Goal: Use online tool/utility: Utilize a website feature to perform a specific function

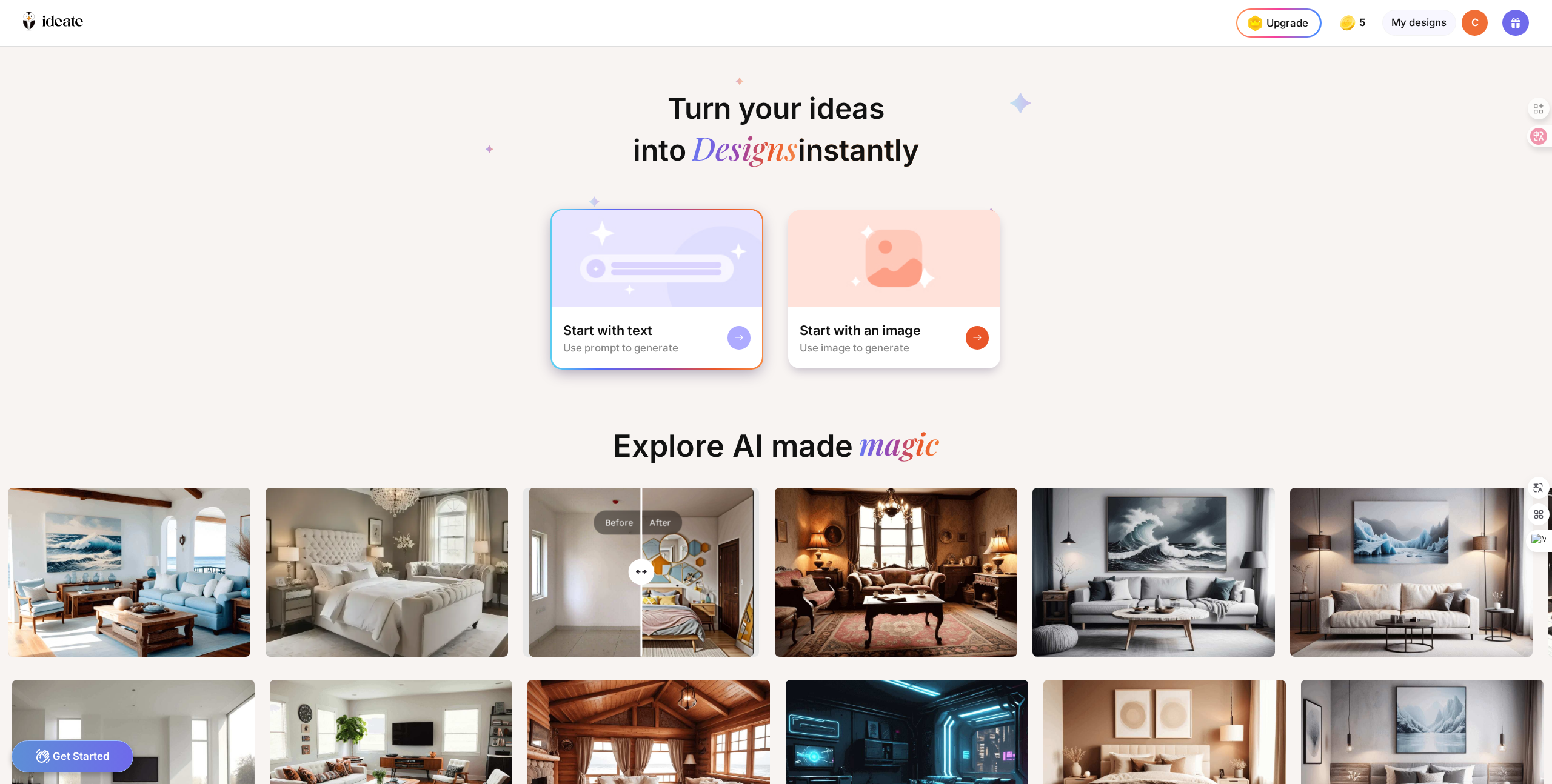
click at [683, 302] on img at bounding box center [657, 259] width 211 height 97
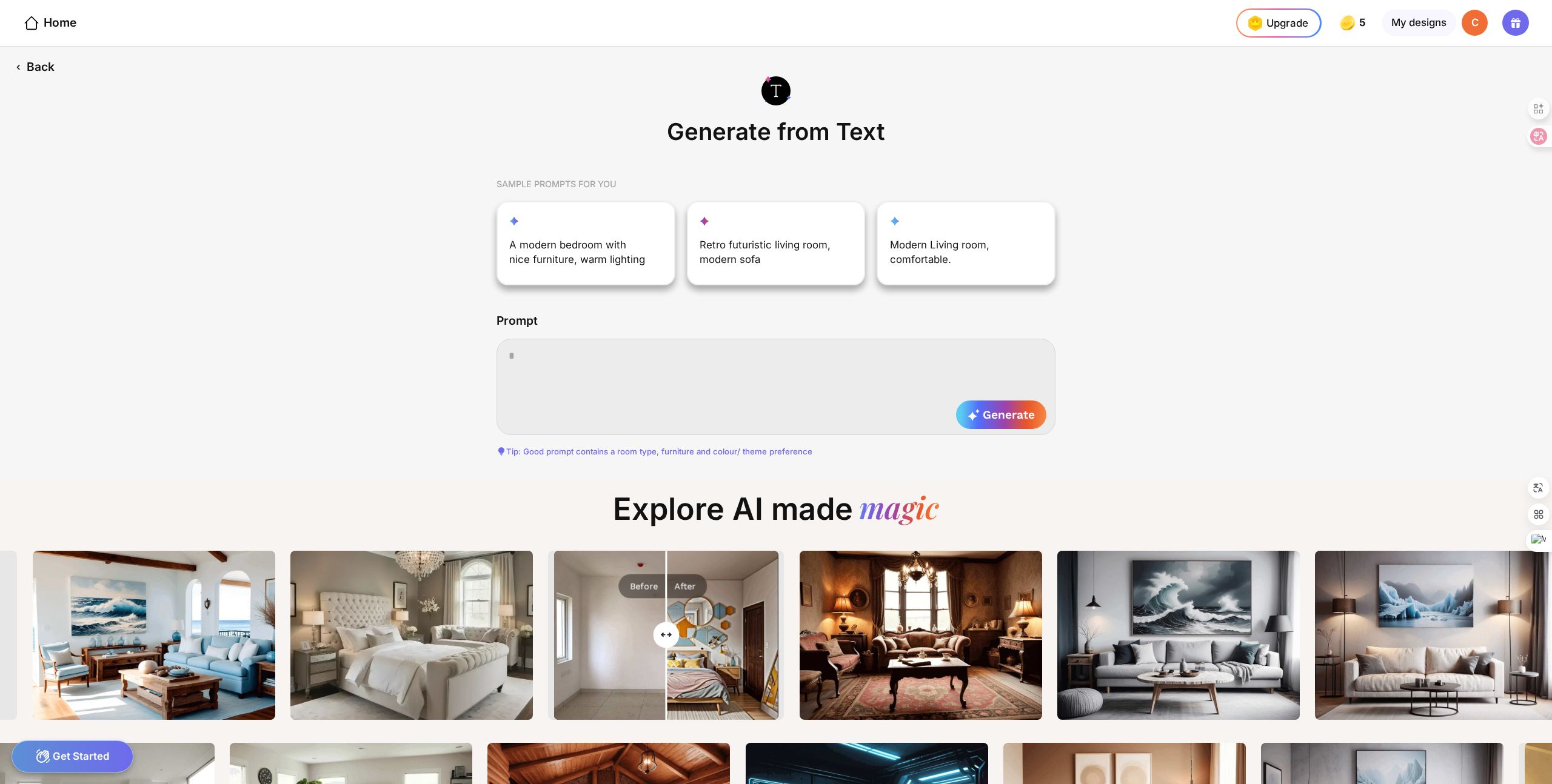
click at [43, 76] on div "Back" at bounding box center [35, 67] width 69 height 41
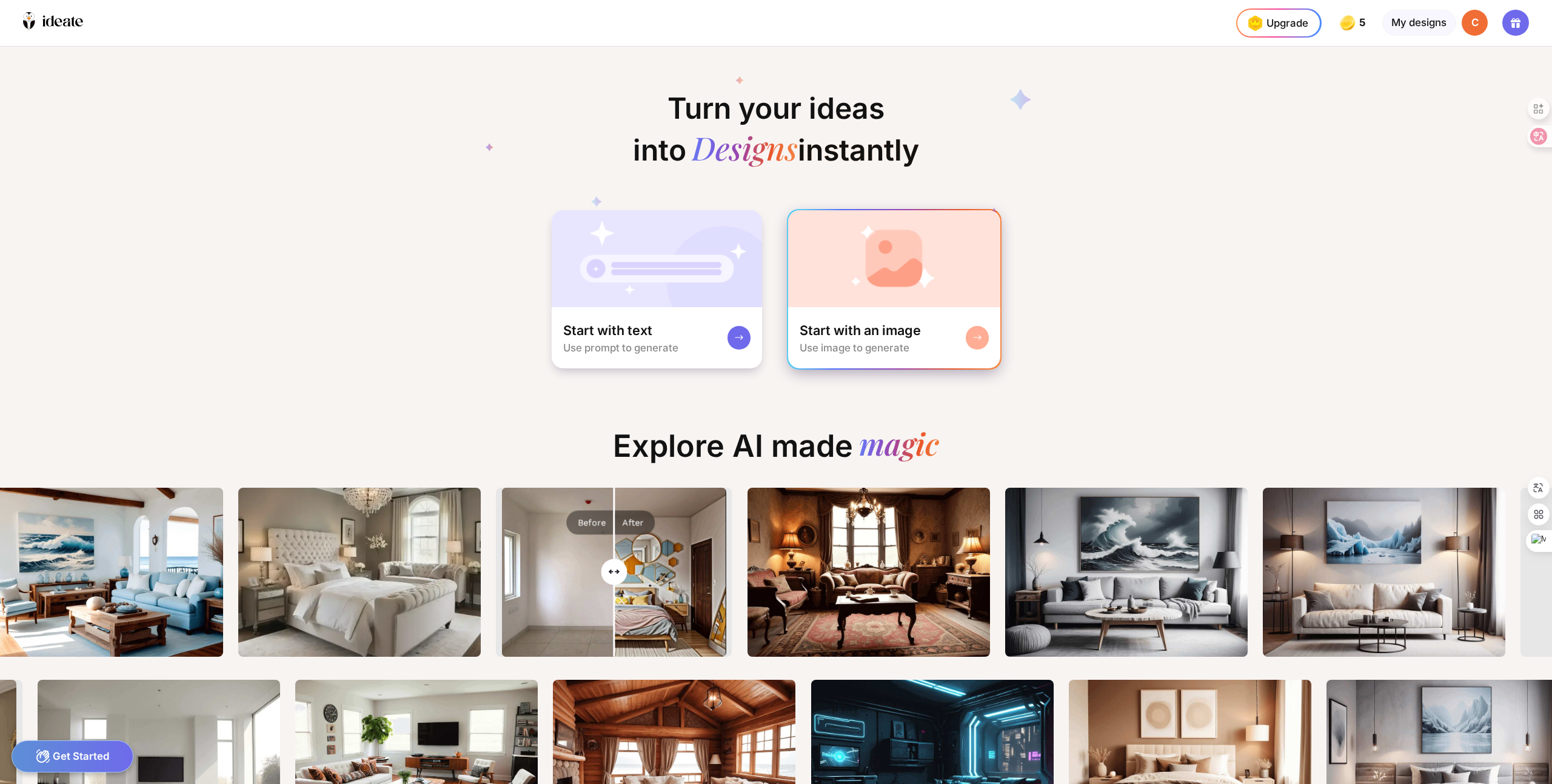
click at [807, 231] on img at bounding box center [894, 259] width 212 height 97
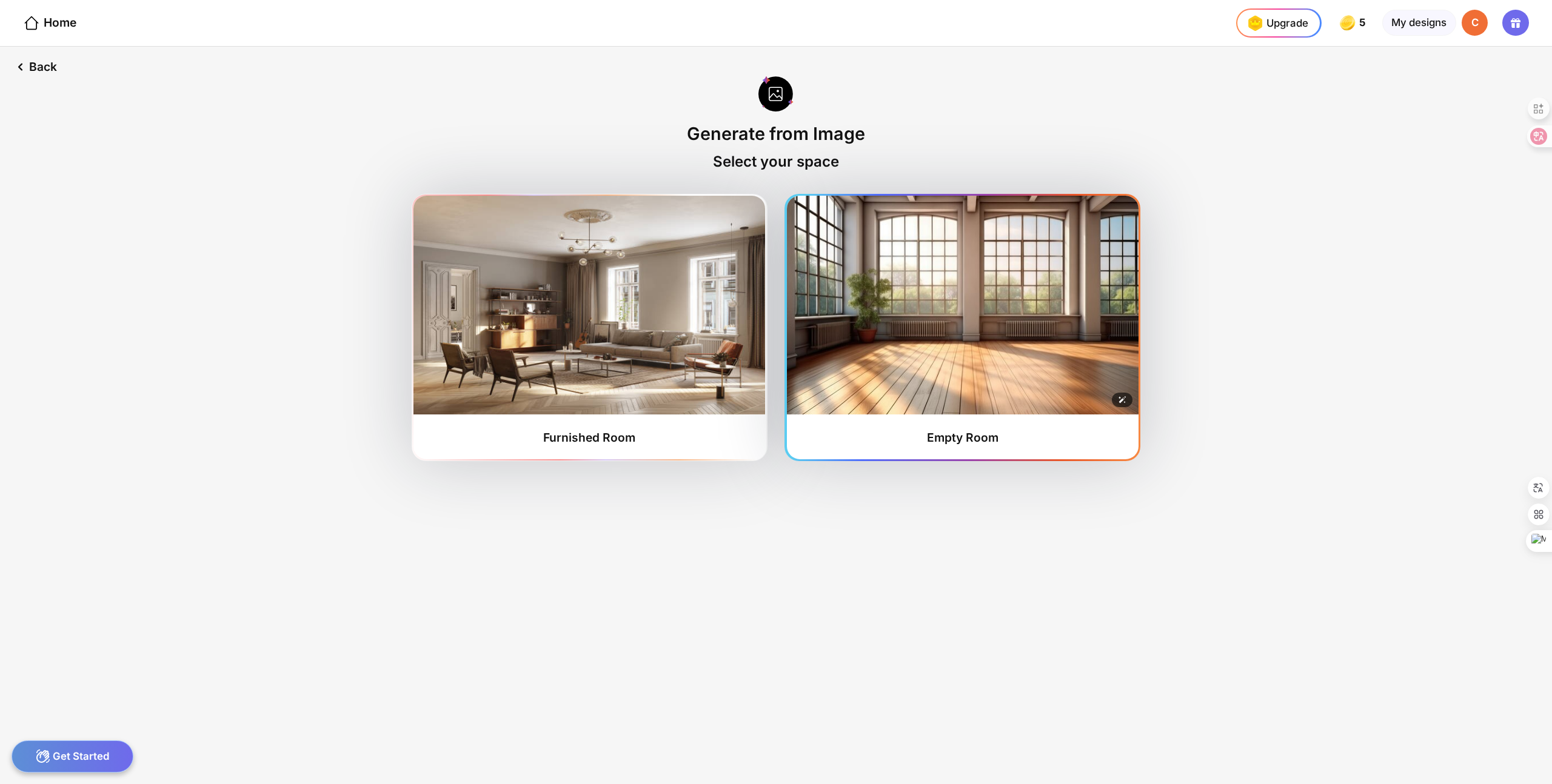
click at [839, 313] on img at bounding box center [963, 305] width 352 height 219
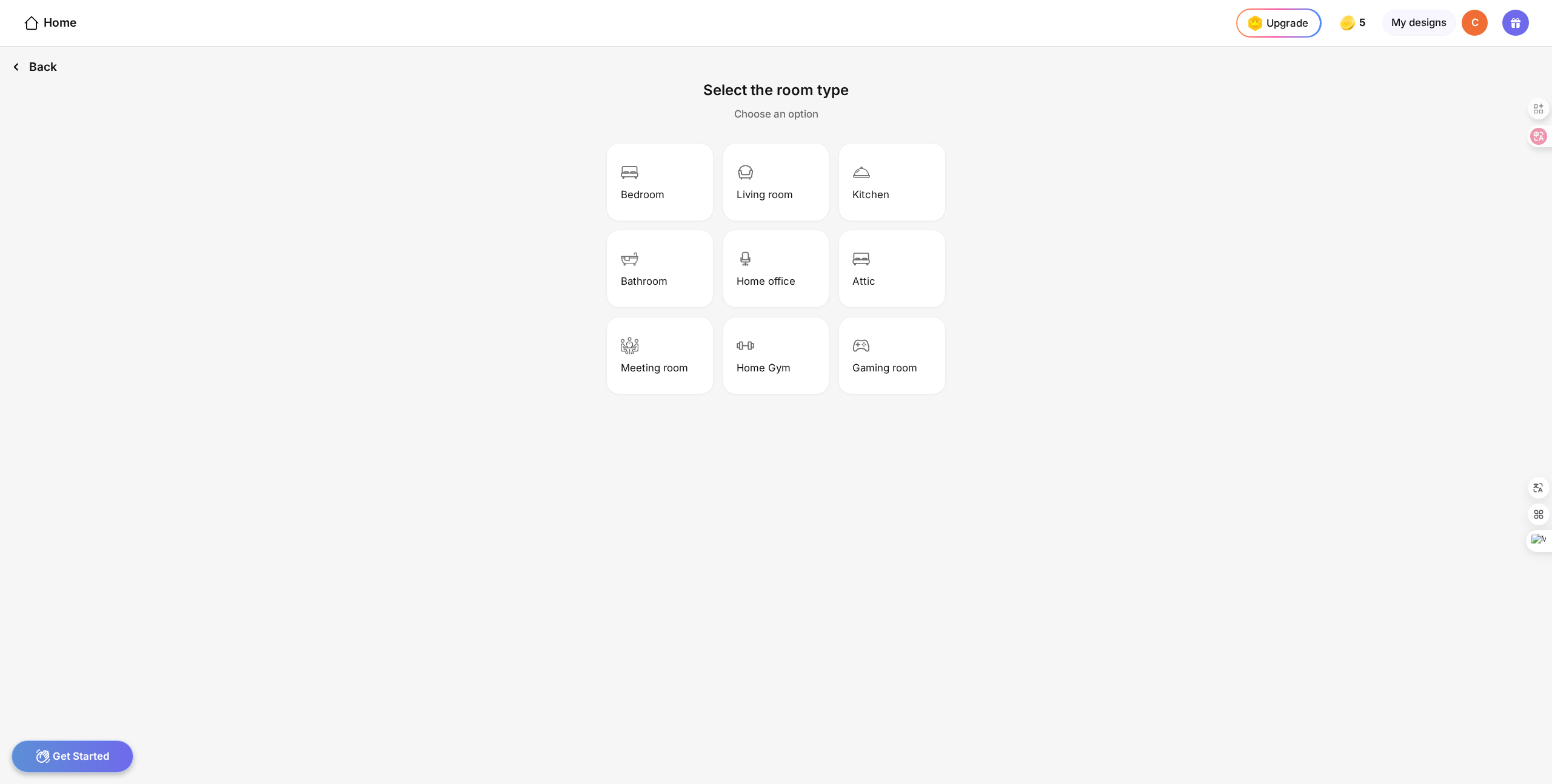
click at [44, 71] on div "Back" at bounding box center [34, 66] width 68 height 40
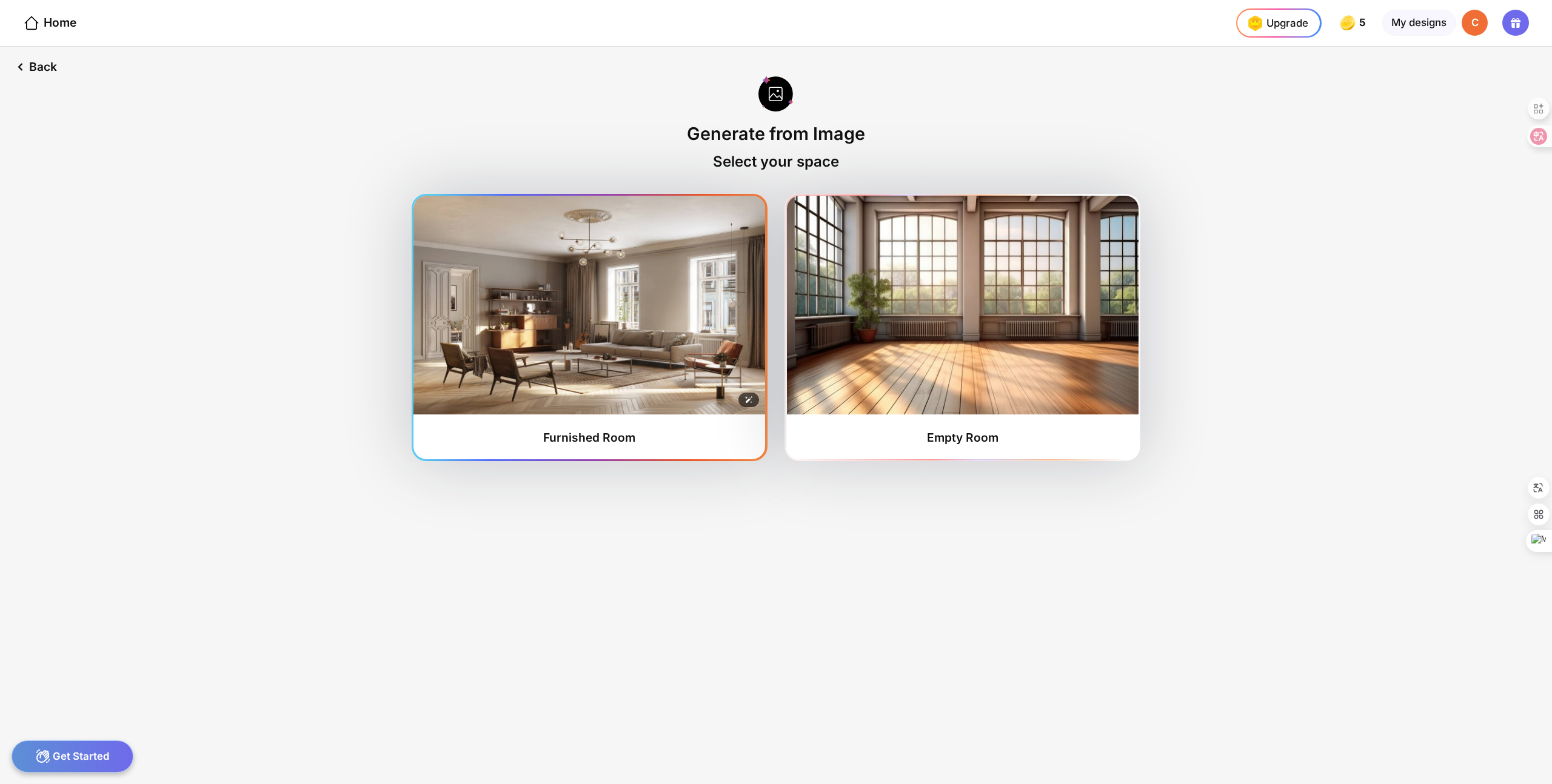
click at [570, 311] on img at bounding box center [590, 305] width 352 height 219
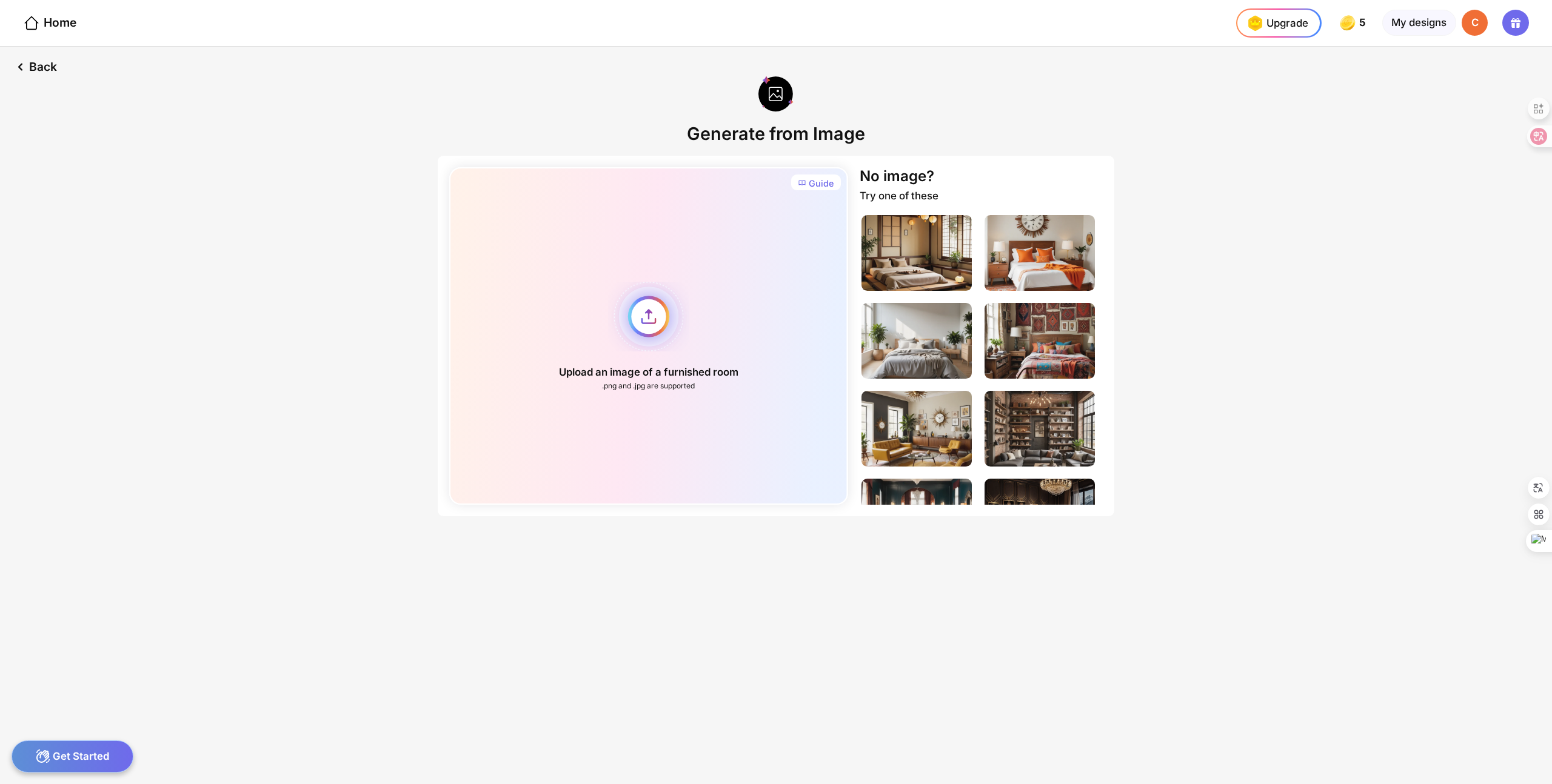
click at [652, 329] on div "Upload an image of a furnished room .png and .jpg are supported" at bounding box center [648, 336] width 398 height 338
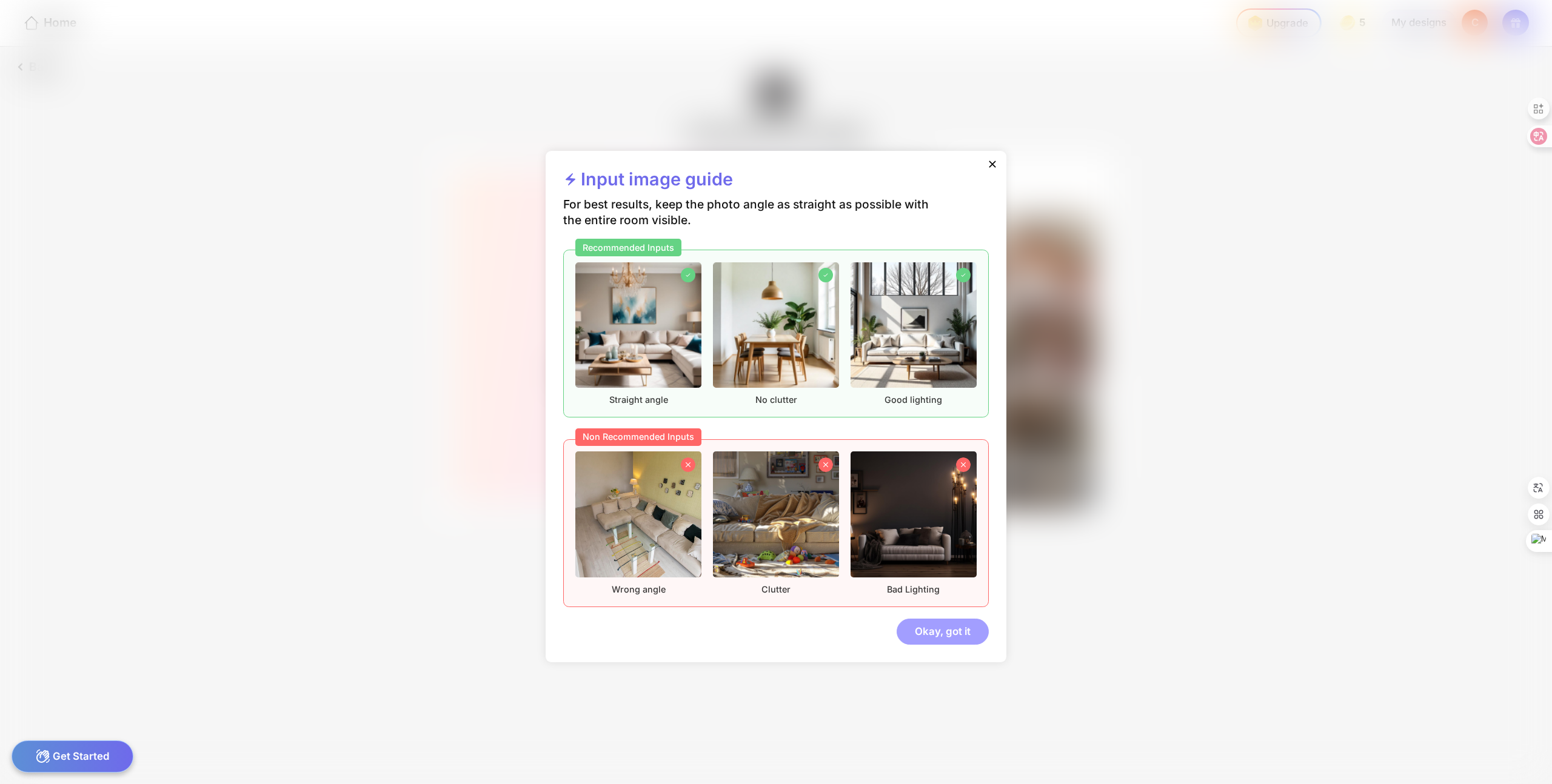
click at [939, 633] on div "Okay, got it" at bounding box center [942, 632] width 92 height 26
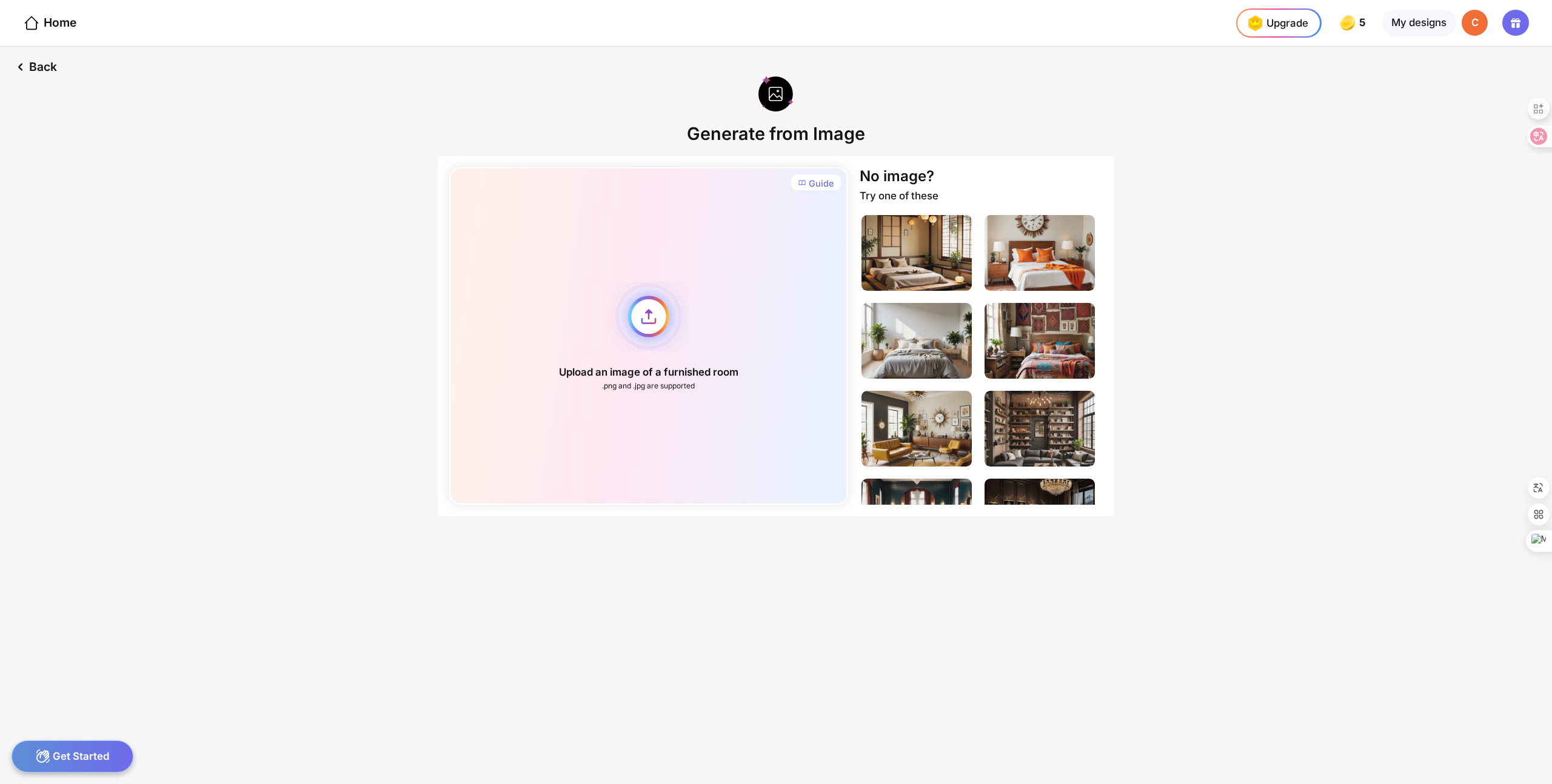
click at [641, 313] on div "Upload an image of a furnished room .png and .jpg are supported" at bounding box center [648, 336] width 398 height 338
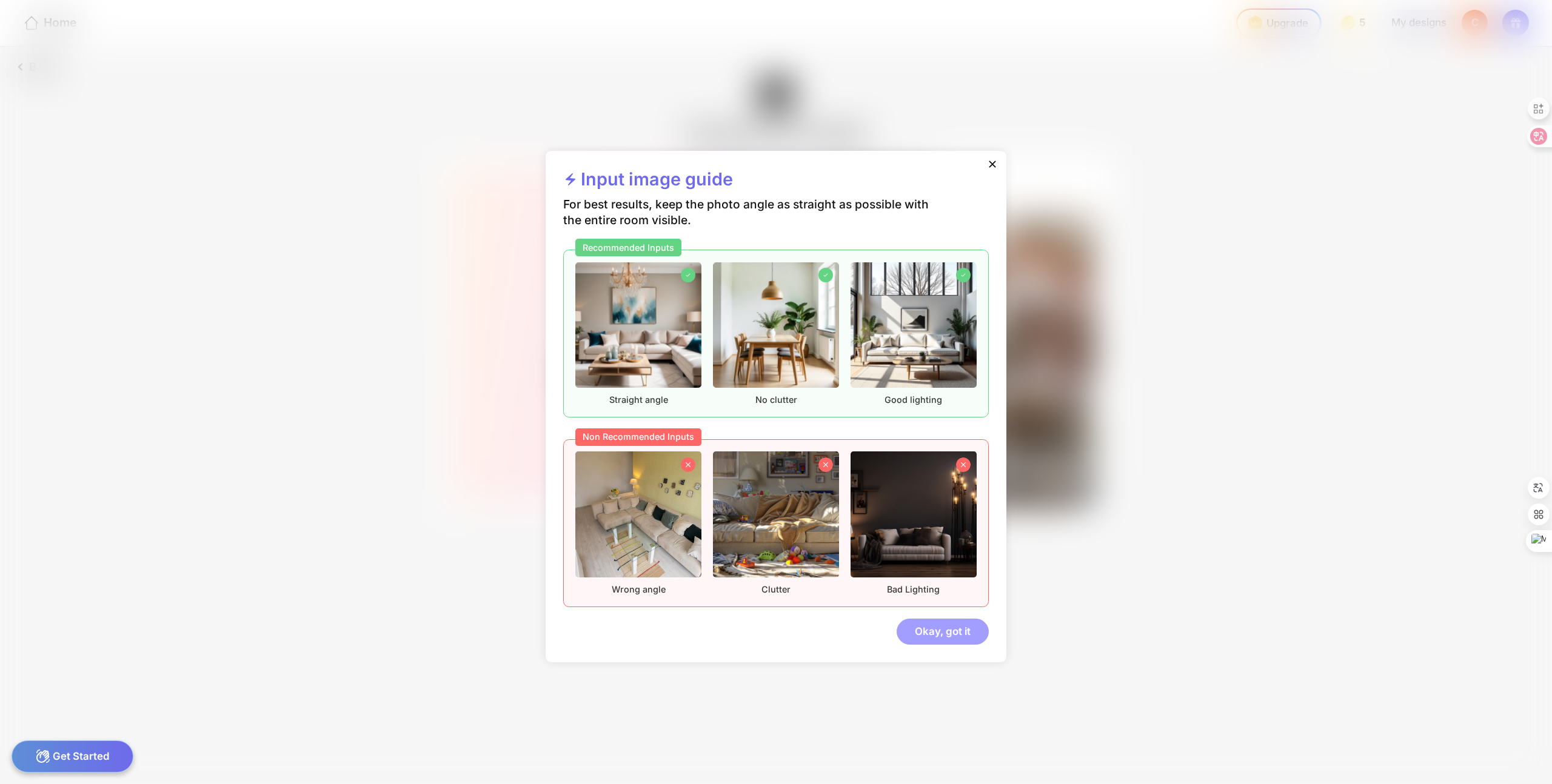
click at [940, 633] on div "Okay, got it" at bounding box center [942, 632] width 92 height 26
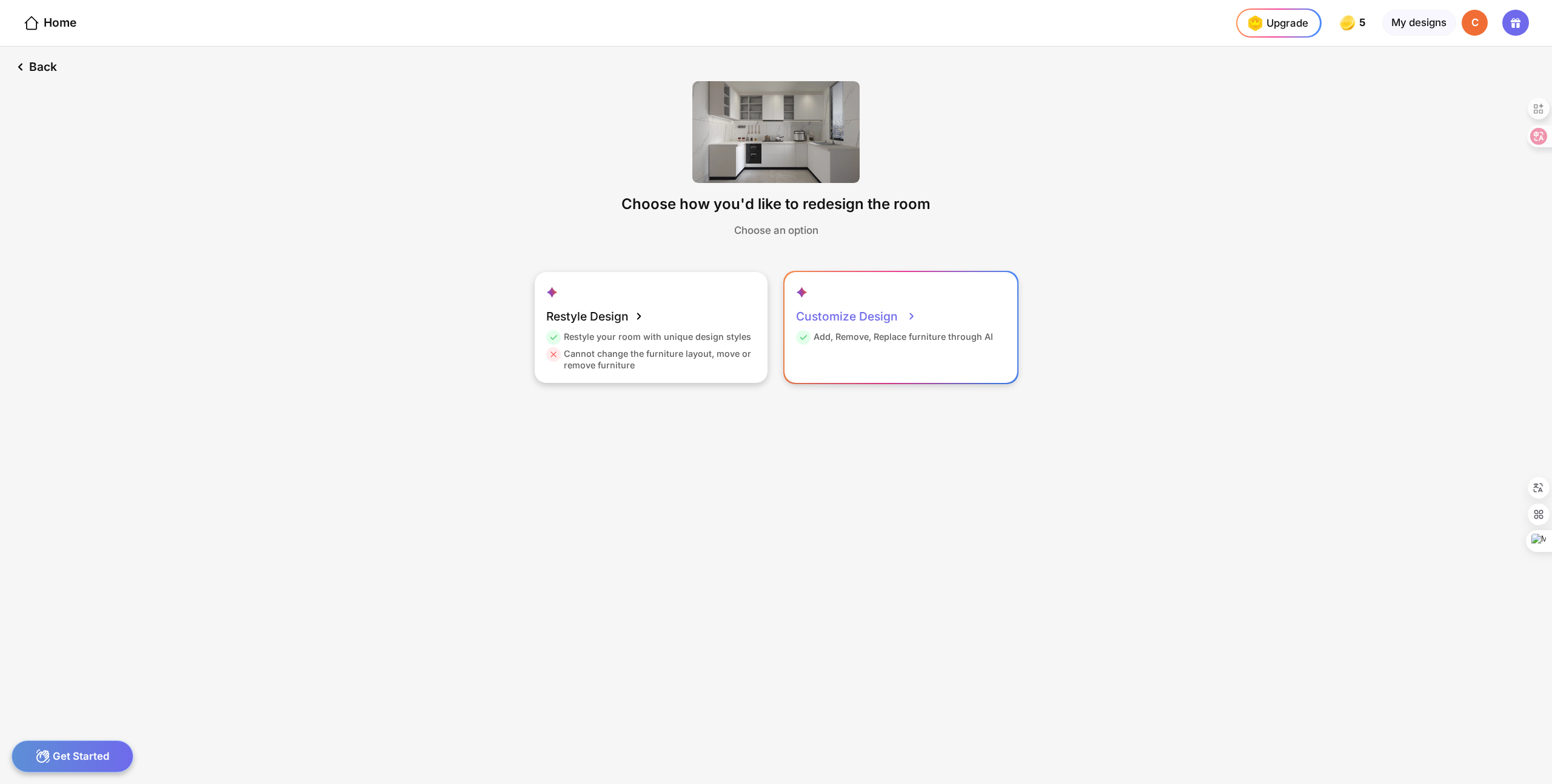
click at [850, 311] on div "Customize Design" at bounding box center [857, 316] width 121 height 29
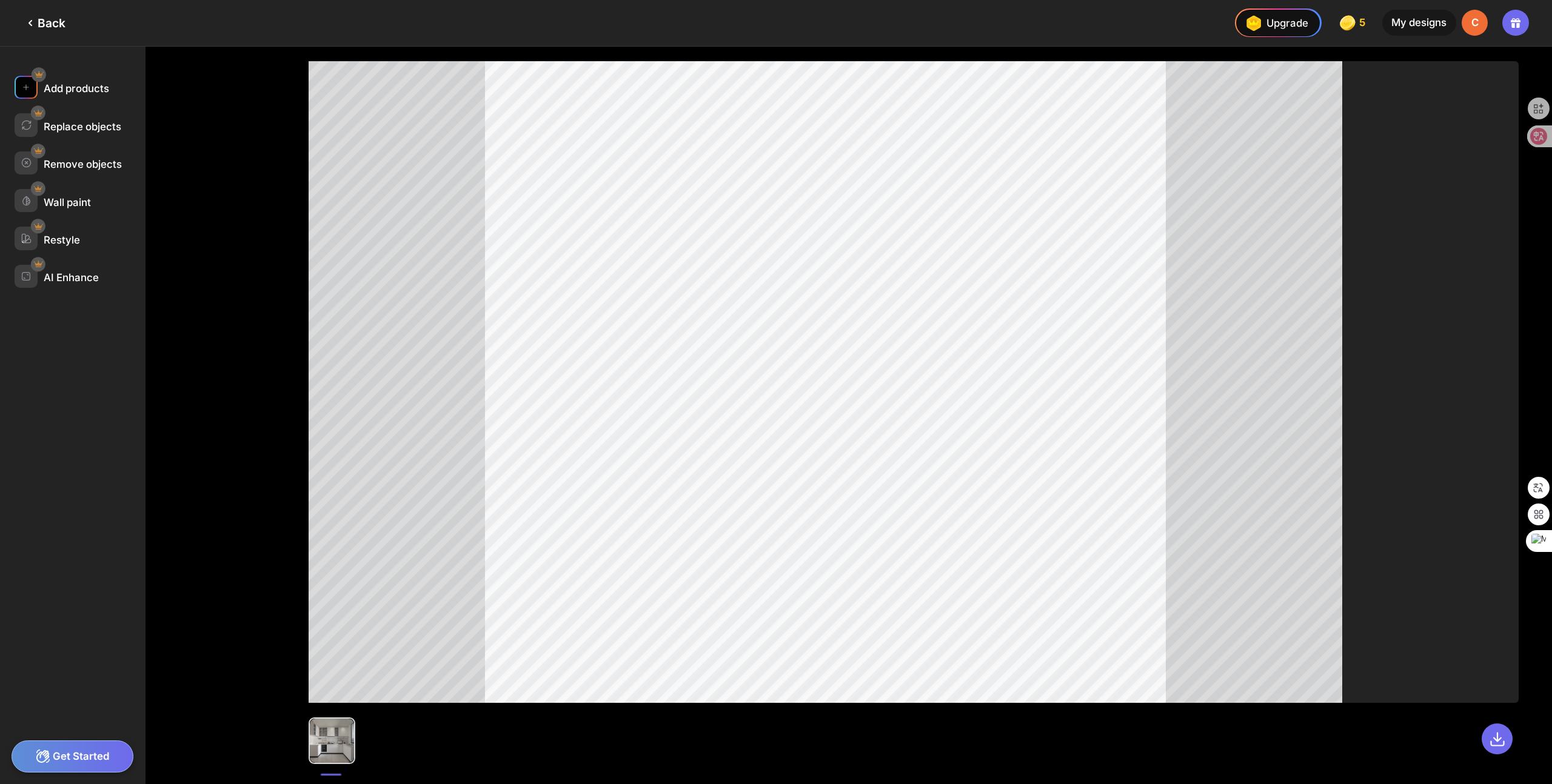
click at [87, 114] on div "Add products" at bounding box center [80, 124] width 131 height 23
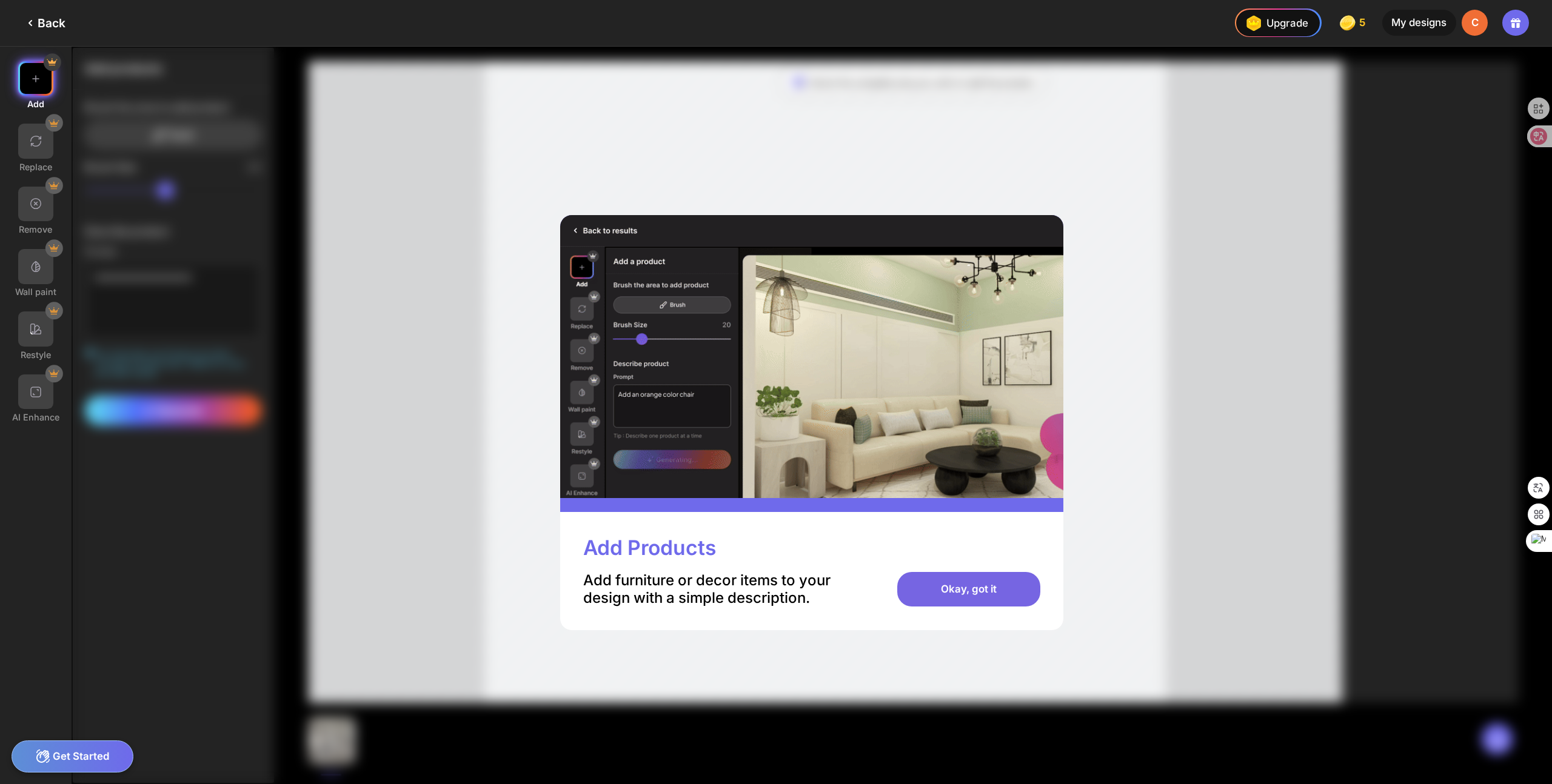
click at [980, 588] on div "Okay, got it" at bounding box center [968, 589] width 142 height 36
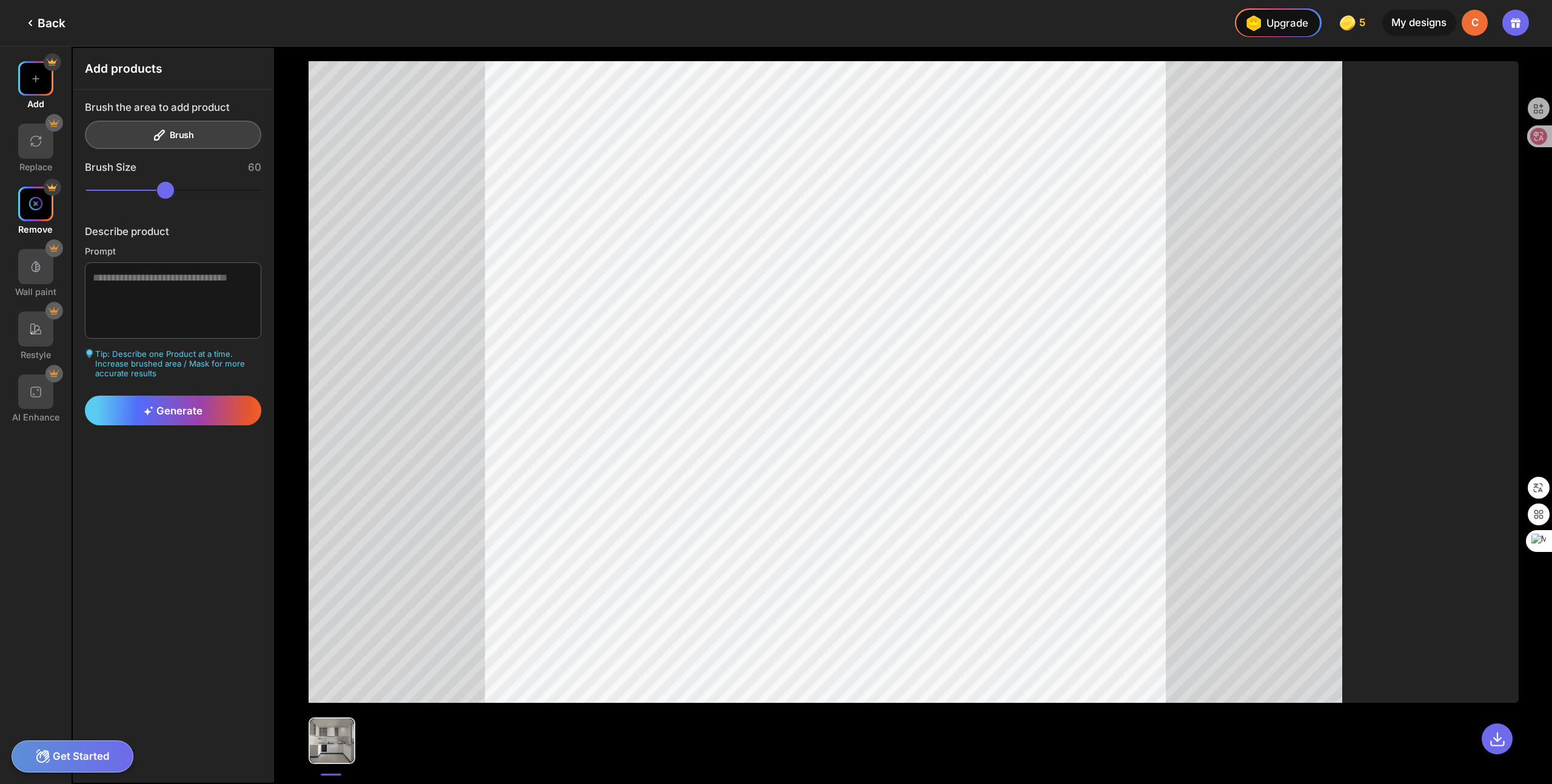
click at [46, 203] on div at bounding box center [36, 204] width 36 height 36
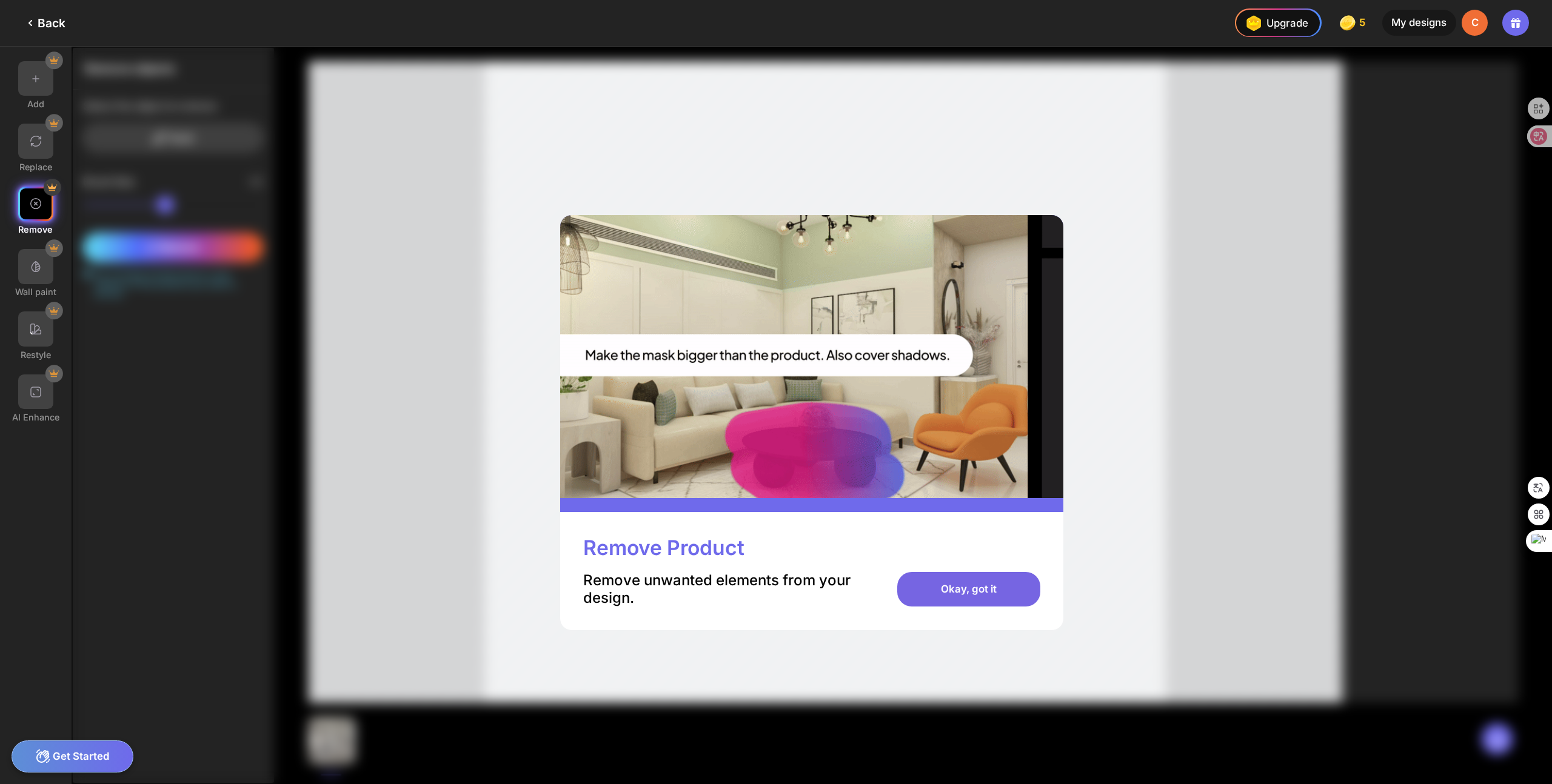
click at [988, 593] on div "Okay, got it" at bounding box center [968, 589] width 142 height 36
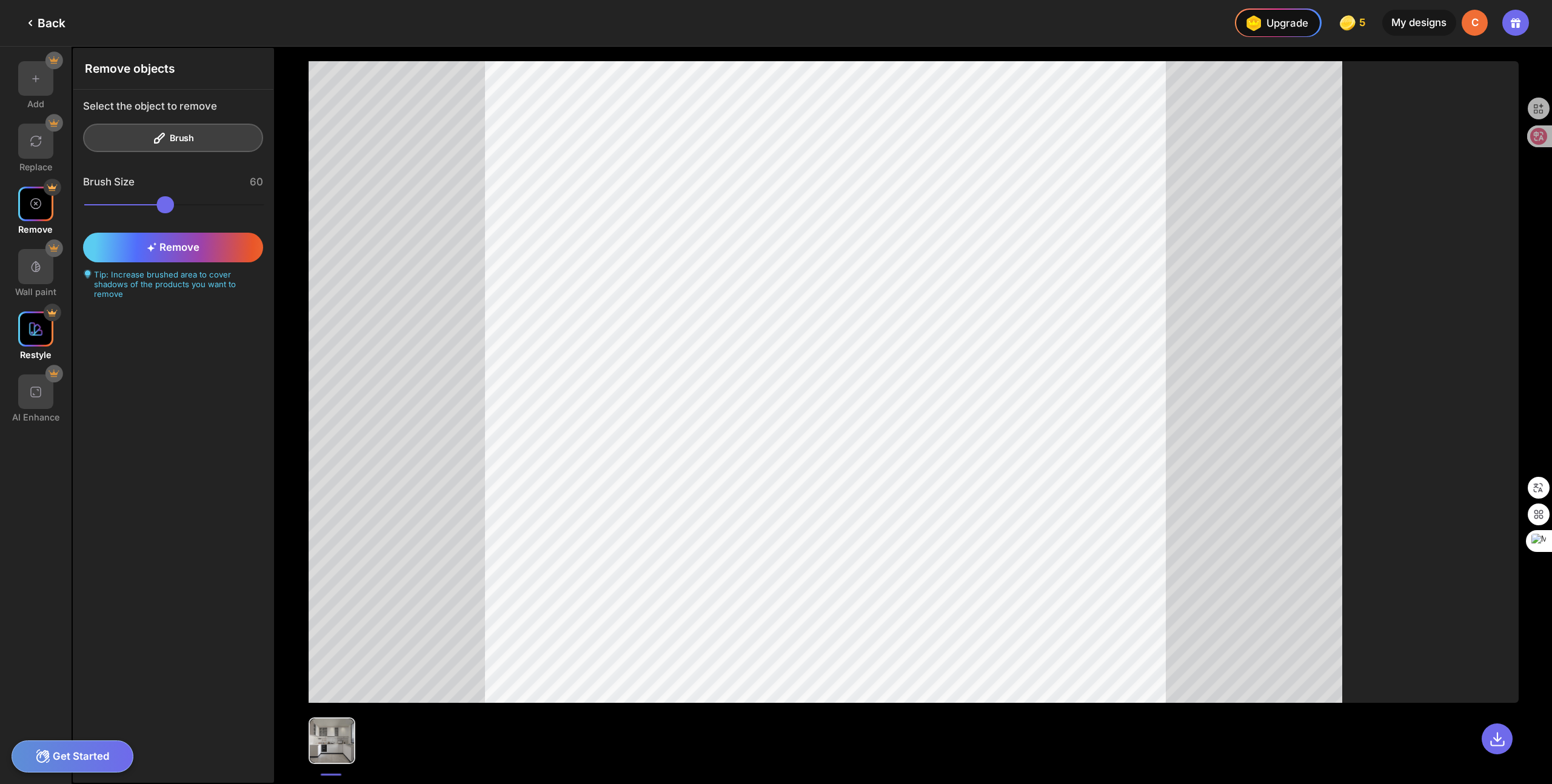
click at [46, 344] on div at bounding box center [36, 329] width 36 height 36
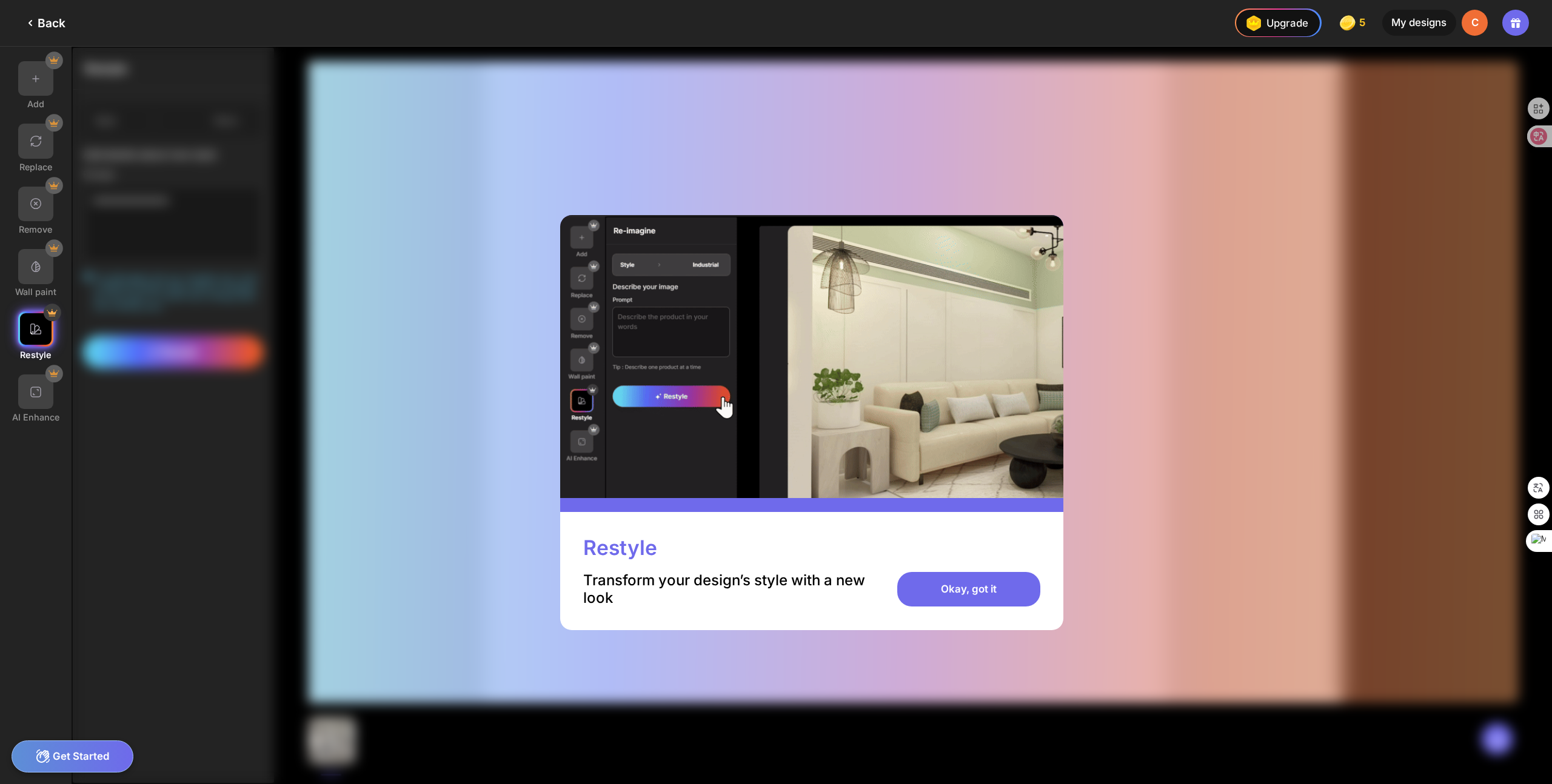
click at [962, 601] on div "Okay, got it" at bounding box center [968, 589] width 142 height 36
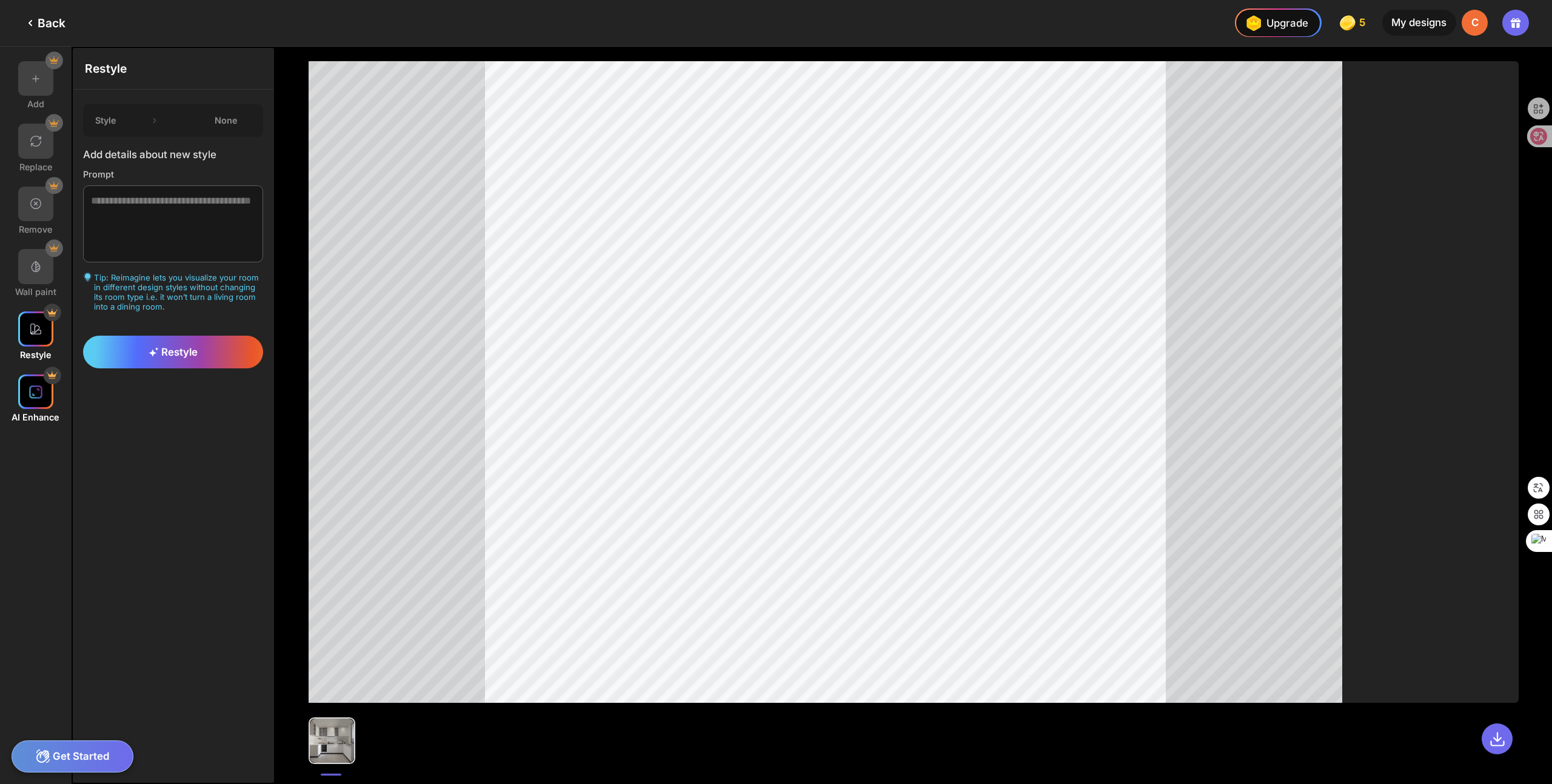
click at [29, 388] on img at bounding box center [36, 392] width 15 height 15
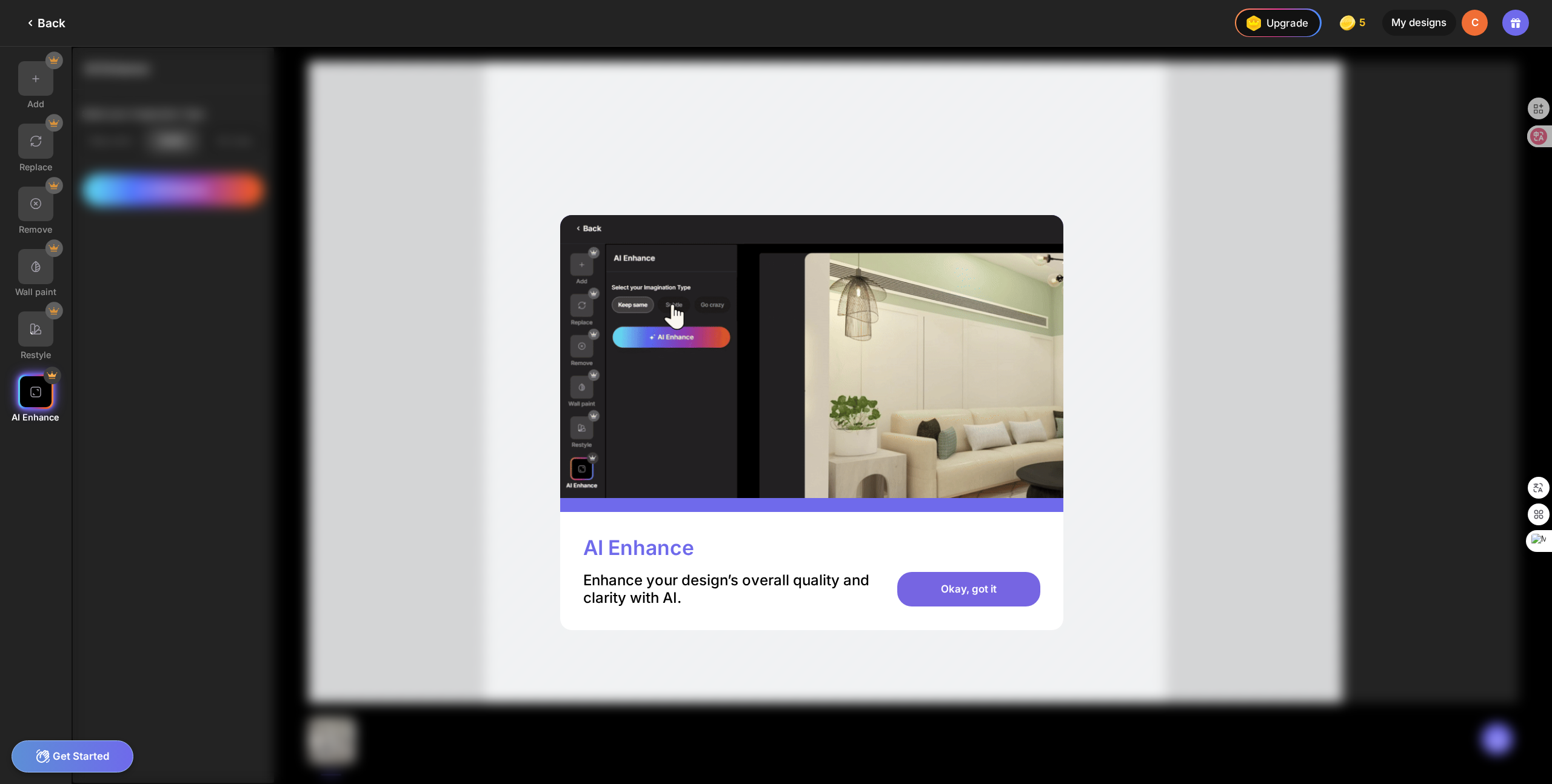
click at [967, 593] on div "Okay, got it" at bounding box center [968, 589] width 142 height 36
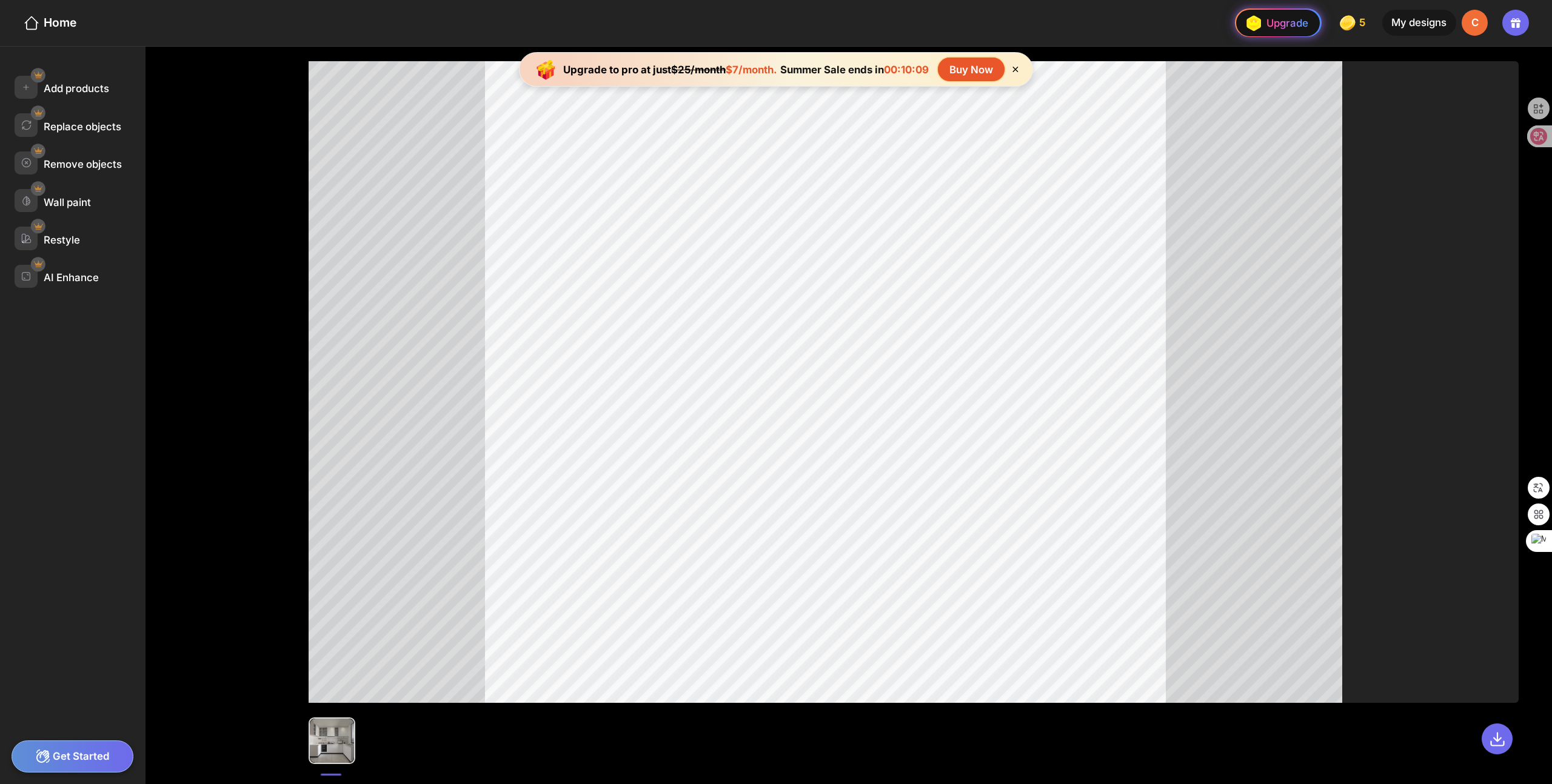
click at [1294, 29] on div "Upgrade" at bounding box center [1275, 23] width 67 height 23
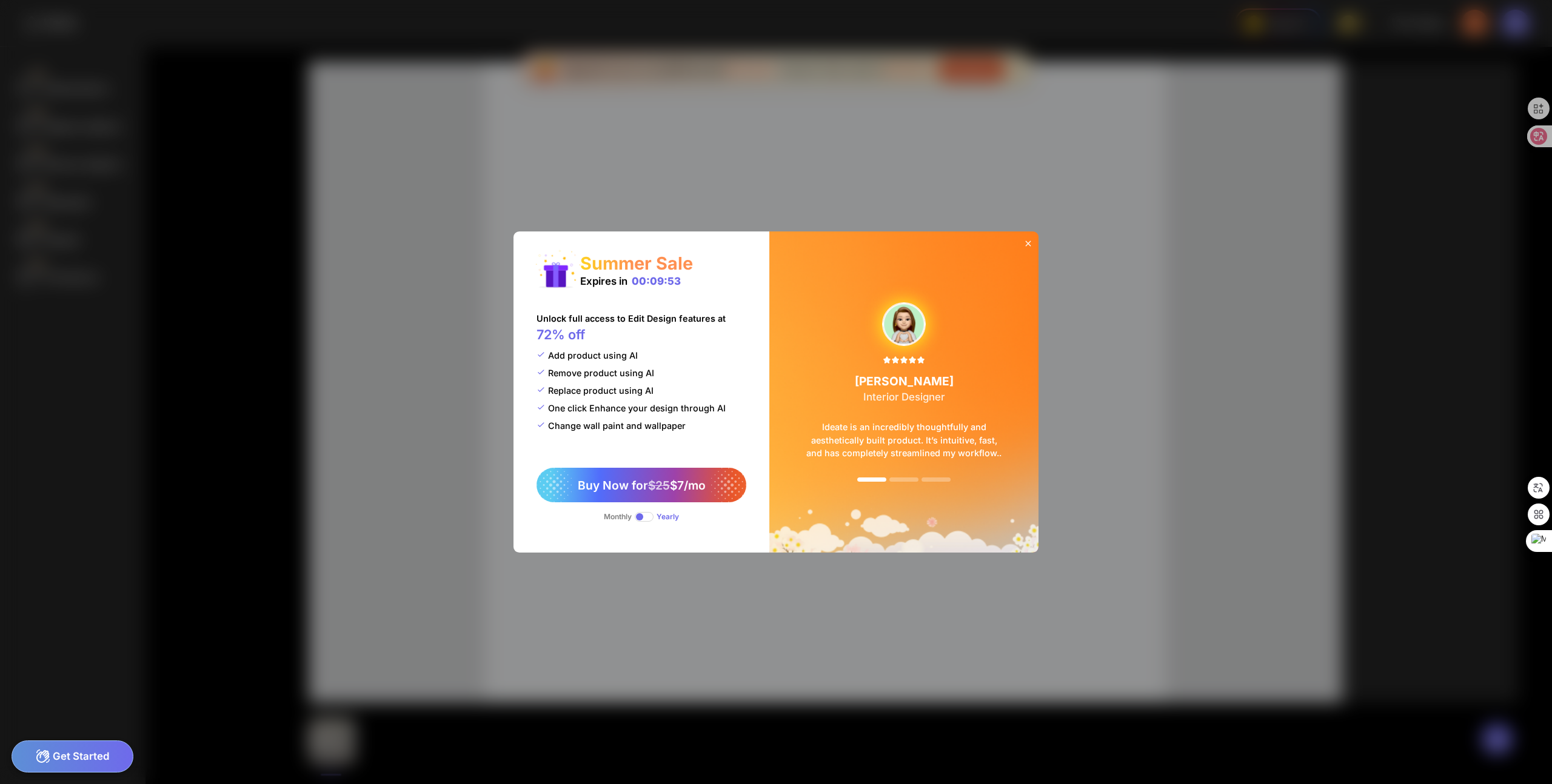
click at [1028, 244] on icon at bounding box center [1028, 244] width 6 height 6
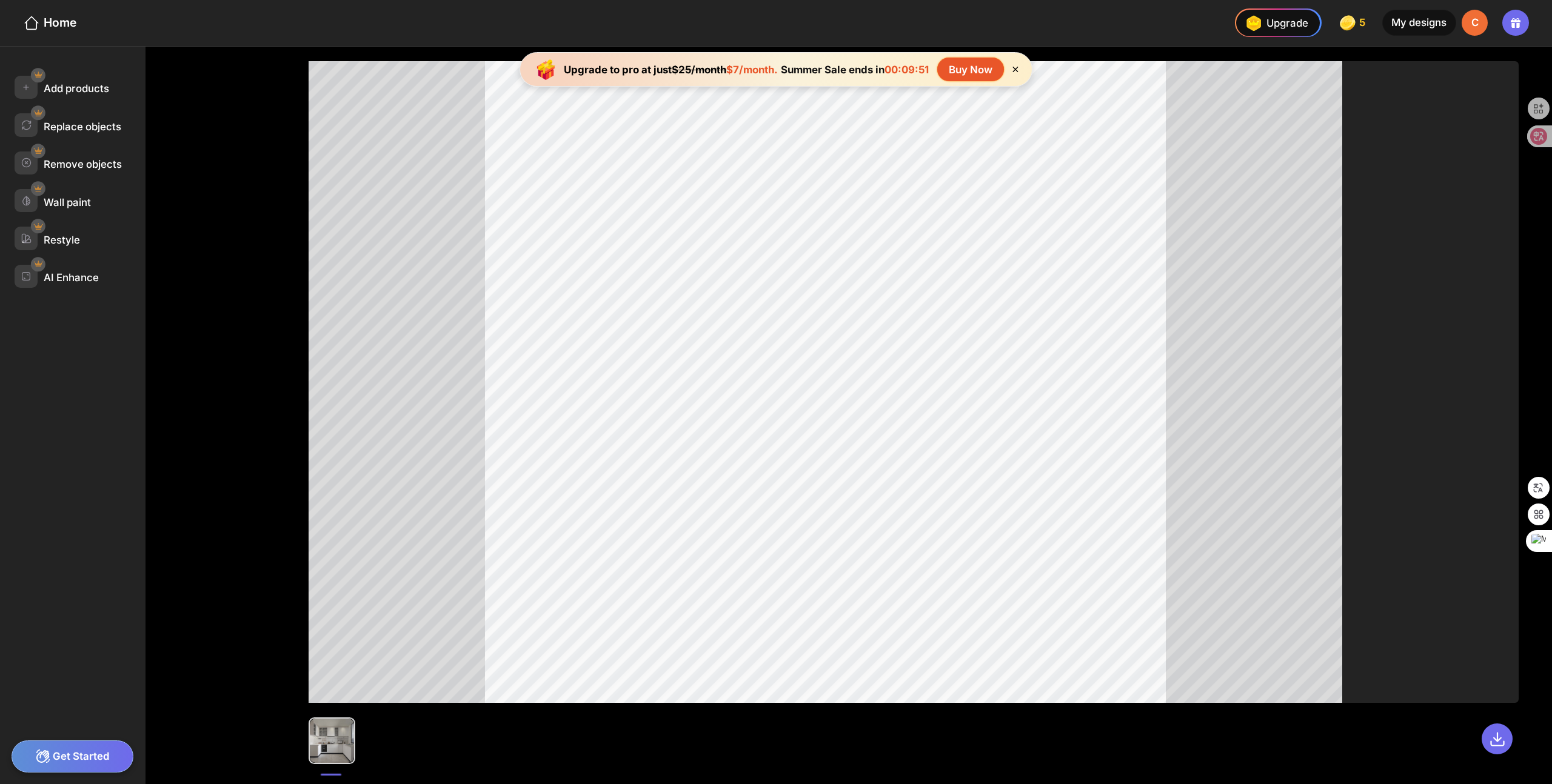
click at [1405, 22] on div "My designs" at bounding box center [1419, 23] width 74 height 26
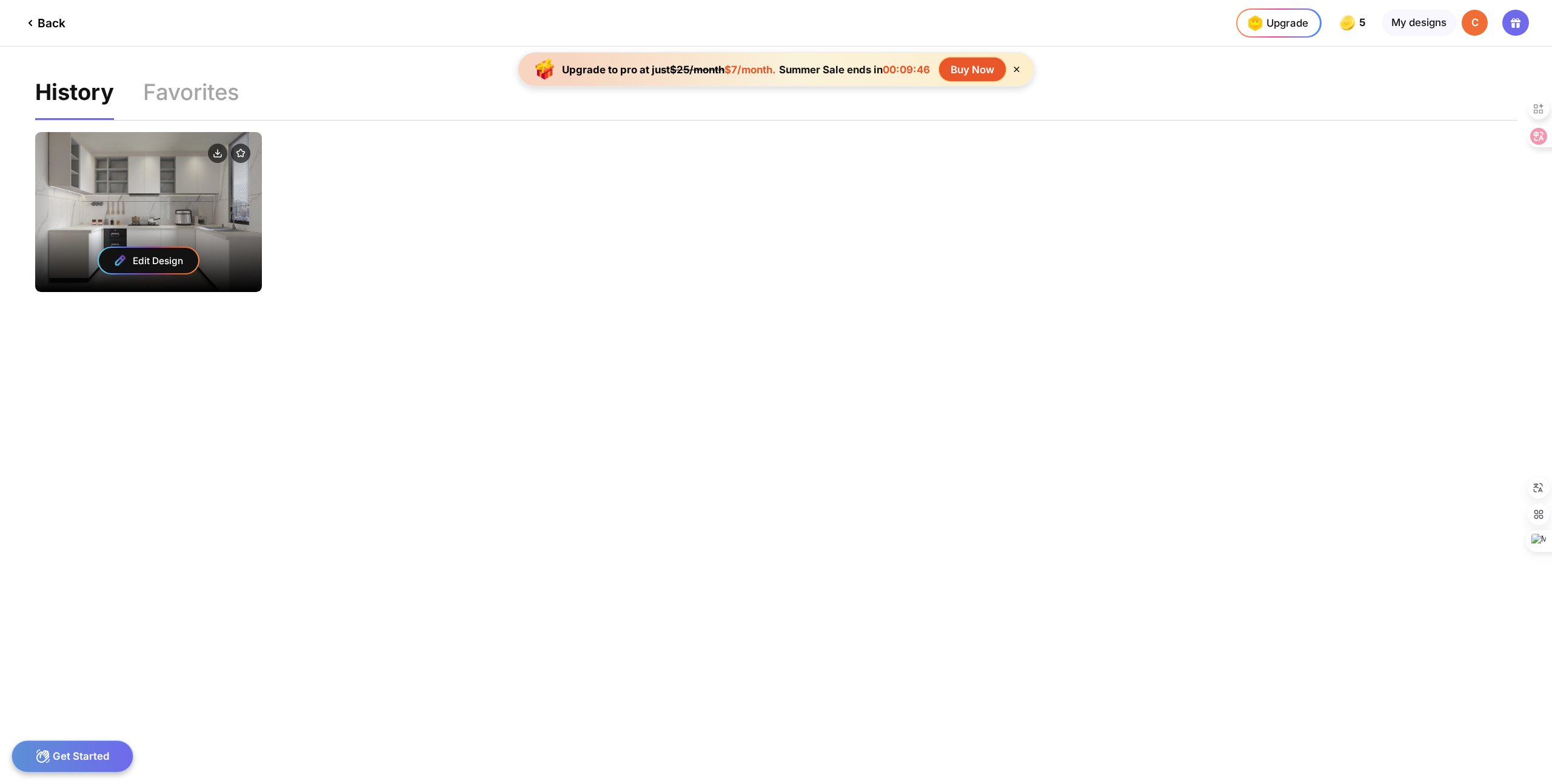
click at [191, 203] on div "Edit Design" at bounding box center [149, 212] width 227 height 160
